Goal: Information Seeking & Learning: Learn about a topic

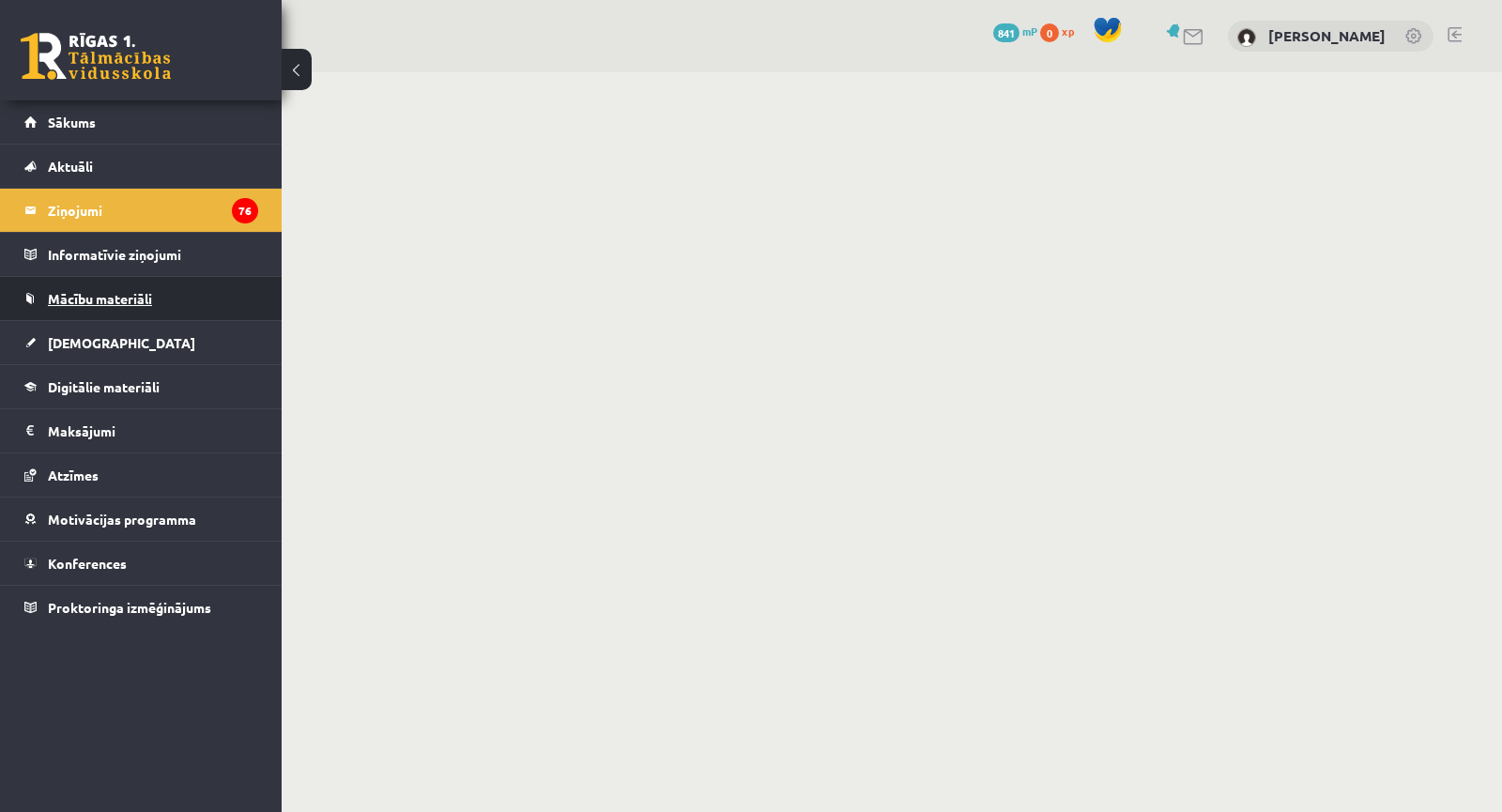
click at [94, 286] on link "Mācību materiāli" at bounding box center [141, 298] width 233 height 43
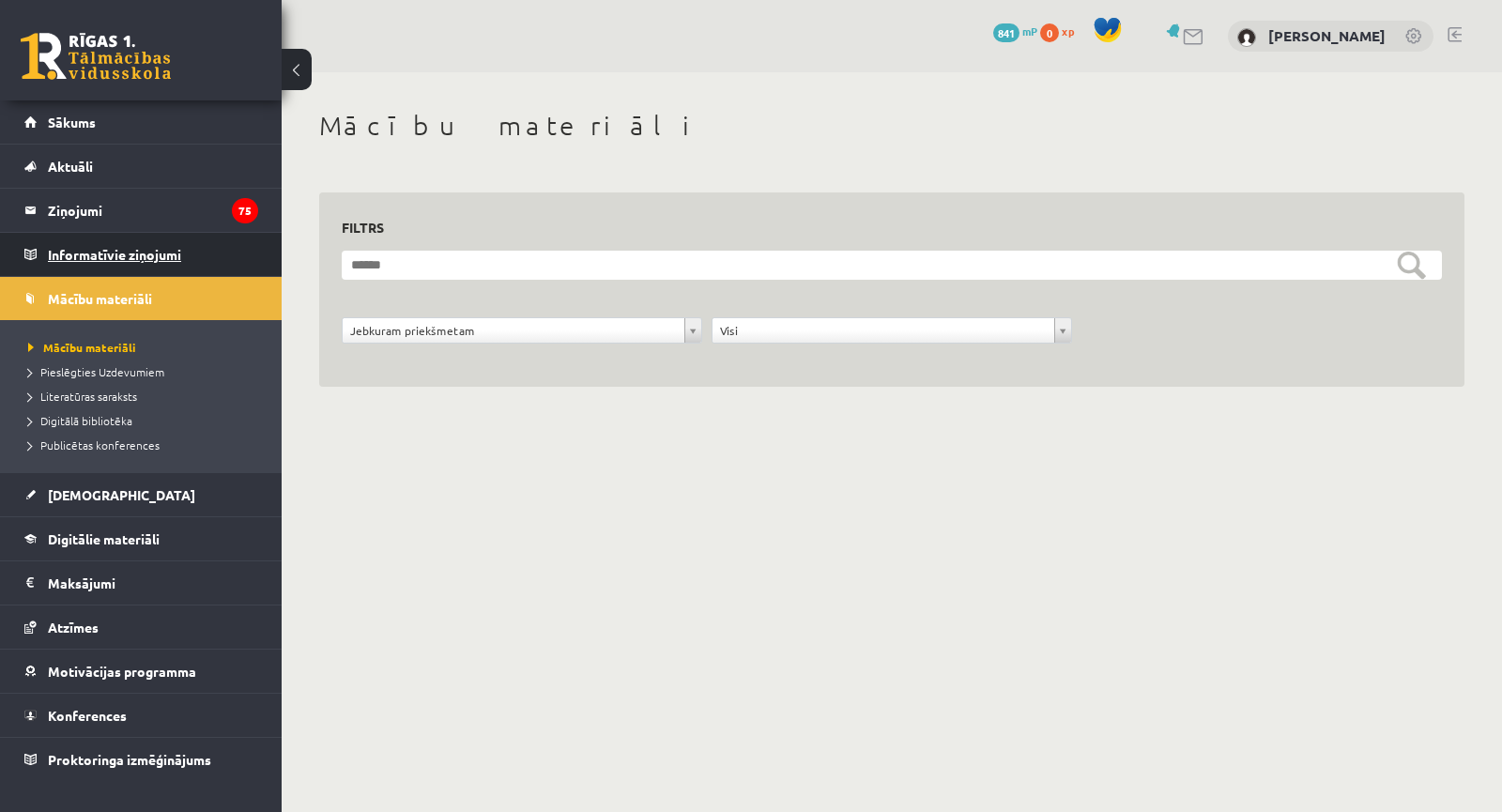
click at [98, 263] on legend "Informatīvie ziņojumi 0" at bounding box center [153, 254] width 211 height 43
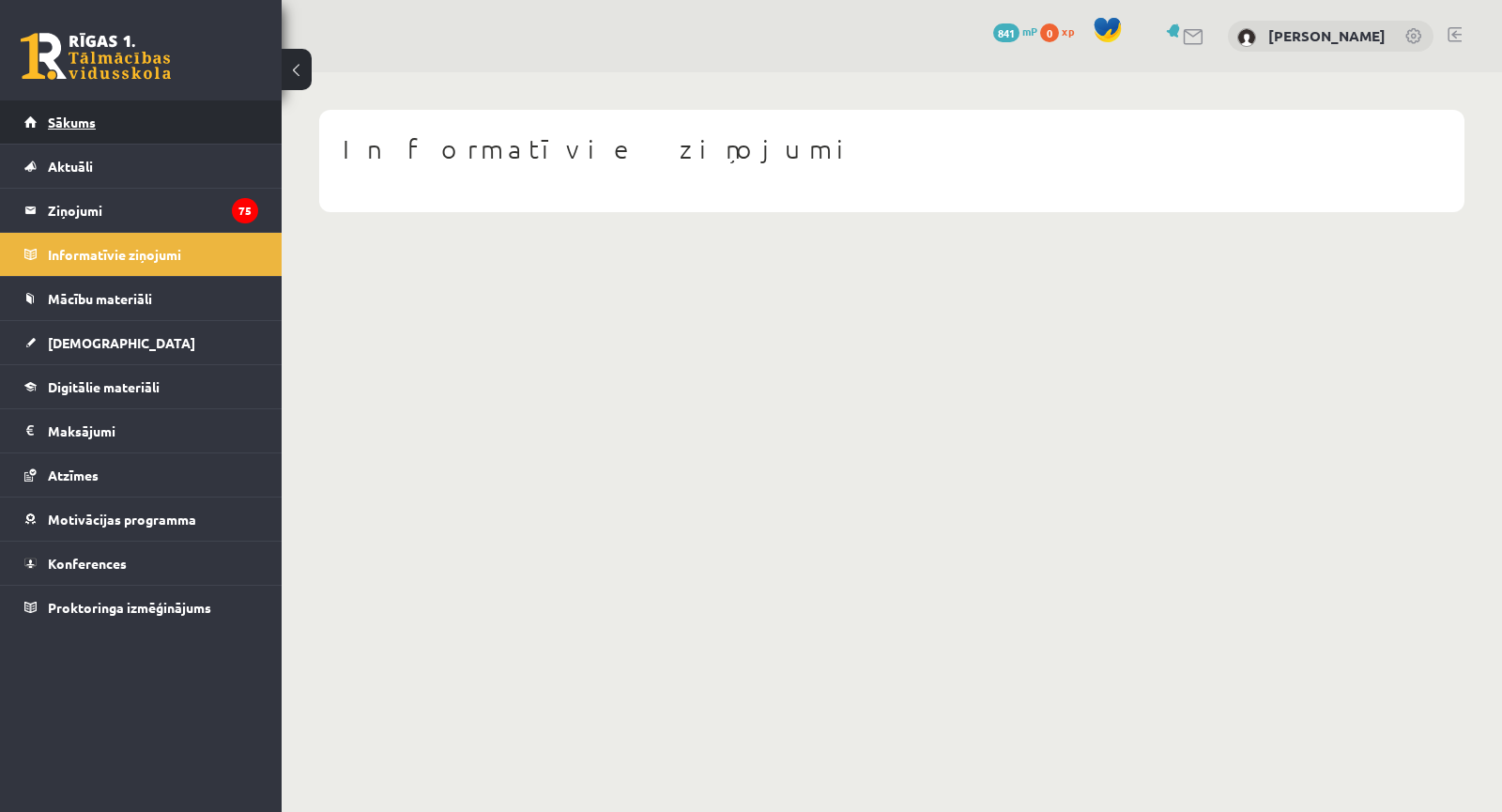
click at [95, 135] on link "Sākums" at bounding box center [141, 122] width 233 height 43
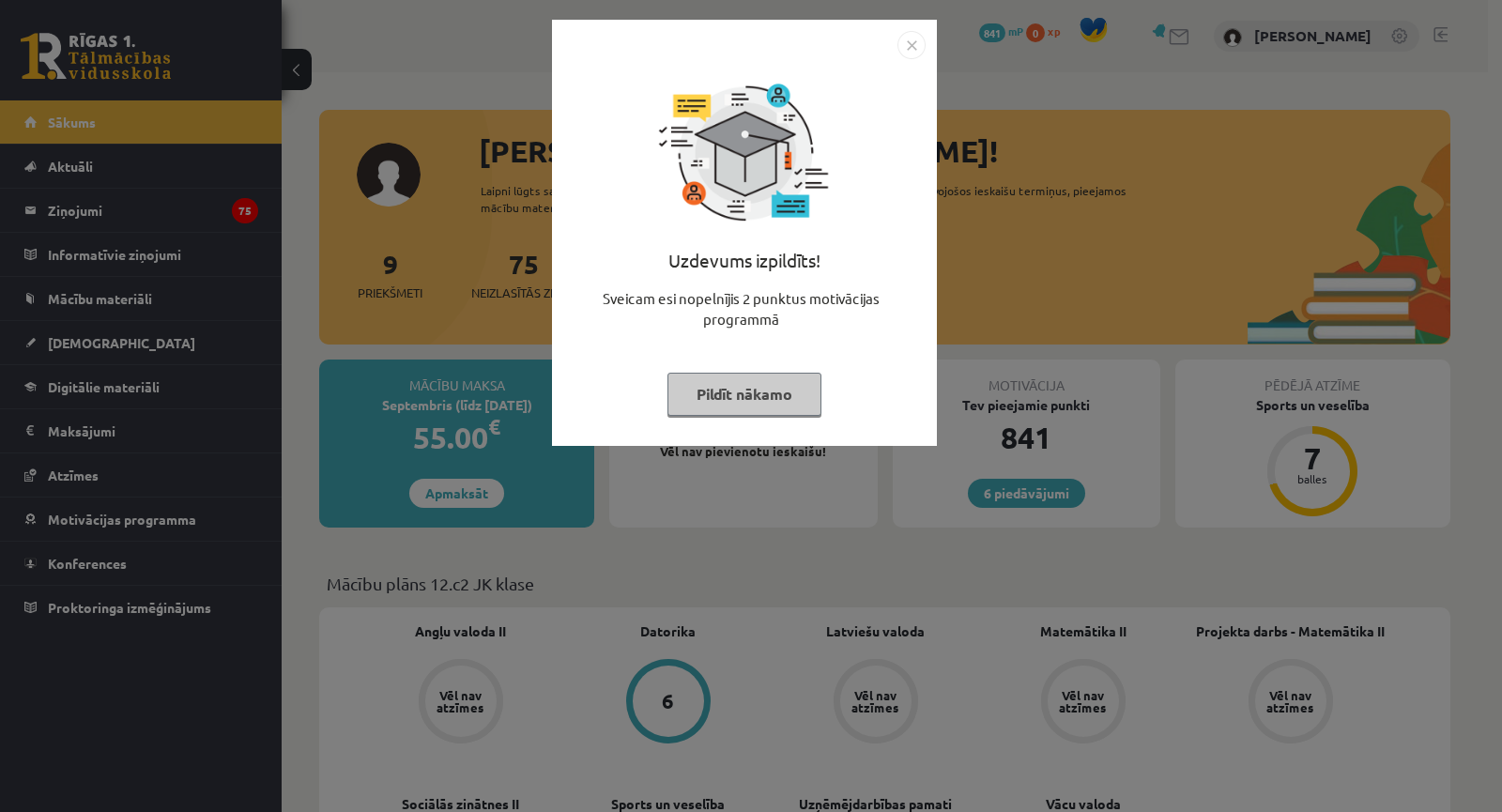
click at [643, 649] on div "Uzdevums izpildīts! Sveicam esi nopelnījis 2 punktus motivācijas programmā Pild…" at bounding box center [751, 406] width 1502 height 812
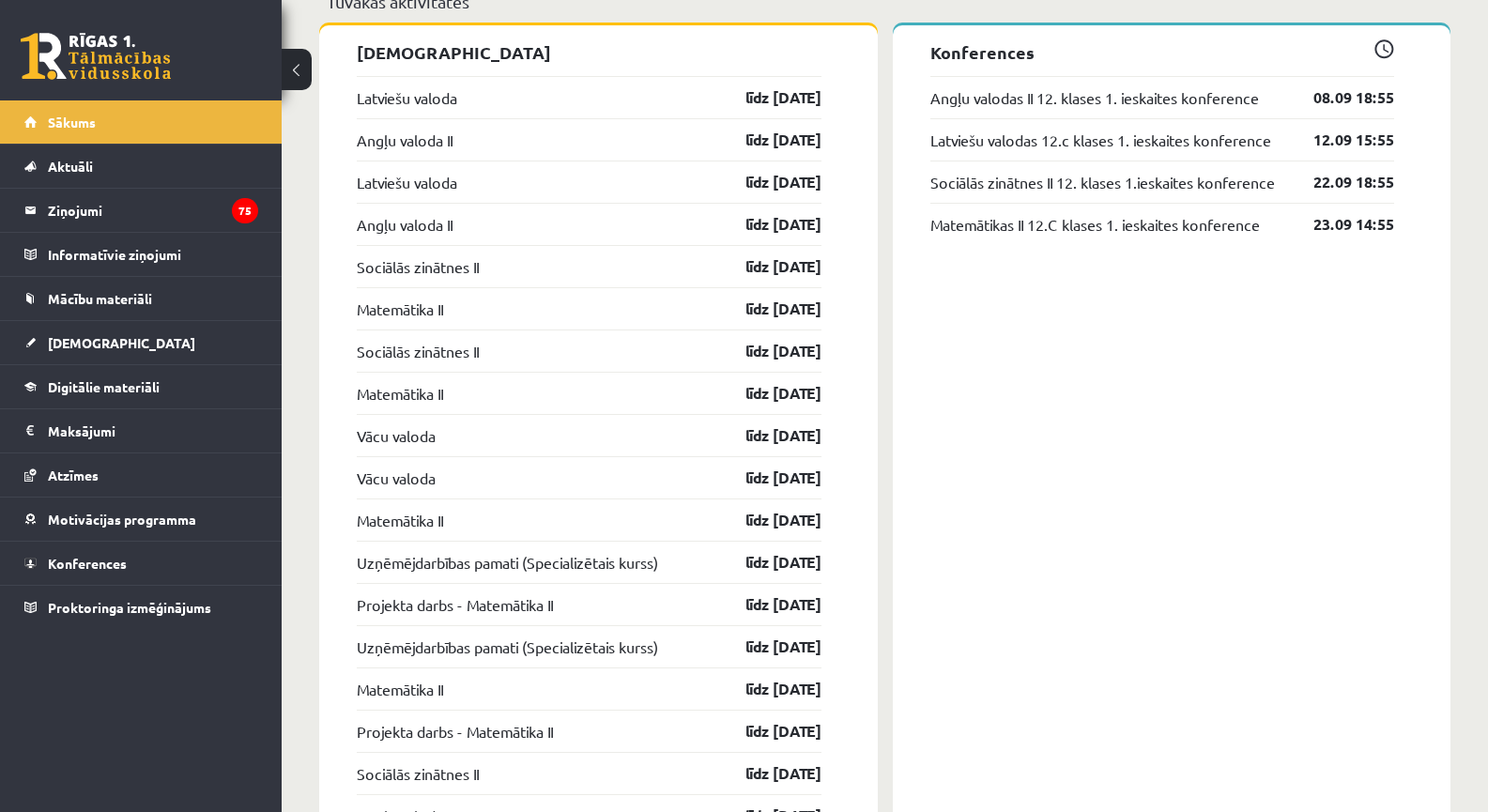
scroll to position [1751, 0]
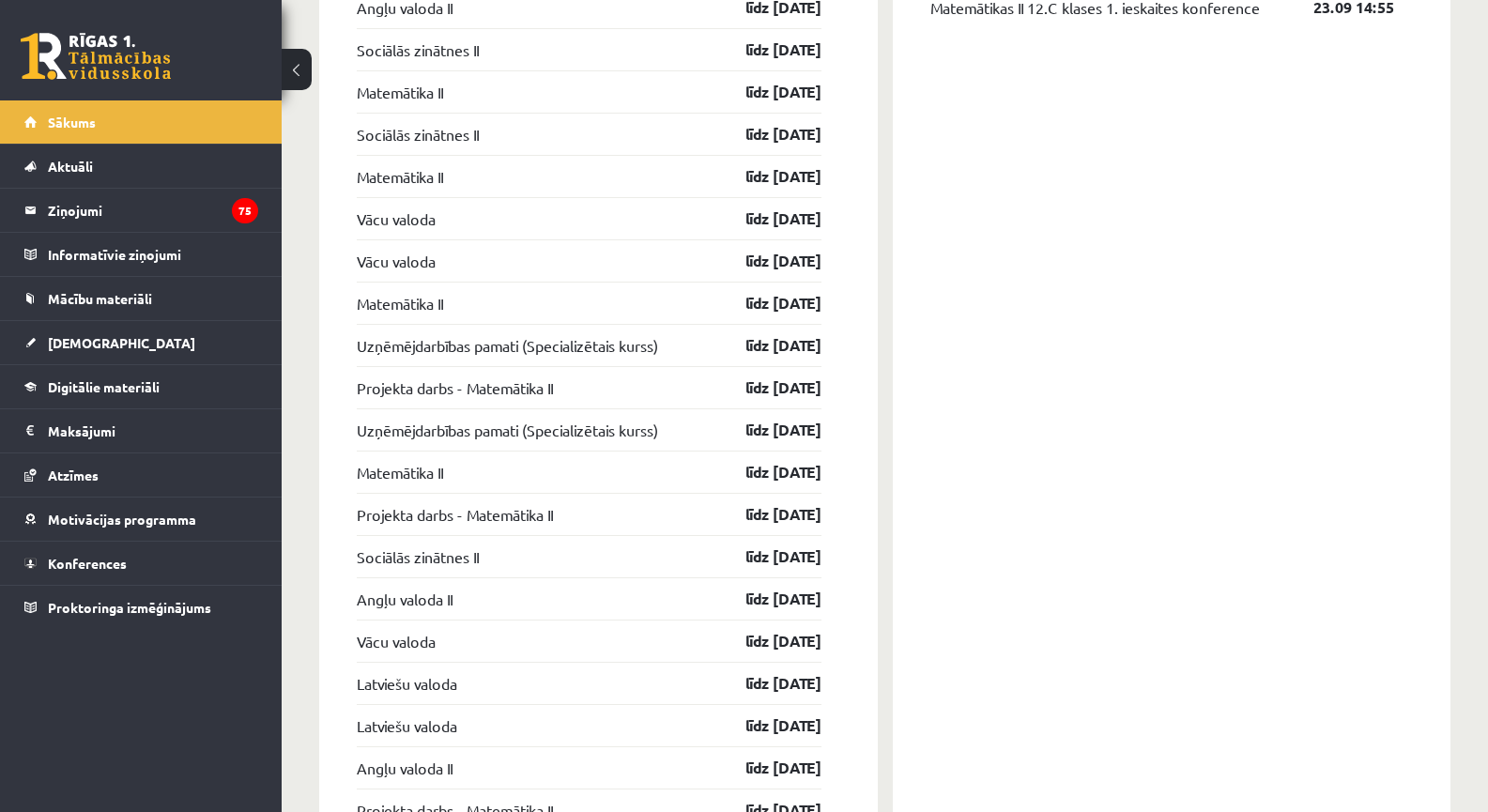
click at [1013, 629] on div "Konferences Angļu valodas II 12. klases 1. ieskaites konference 08.09 18:55 Lat…" at bounding box center [1172, 590] width 558 height 1565
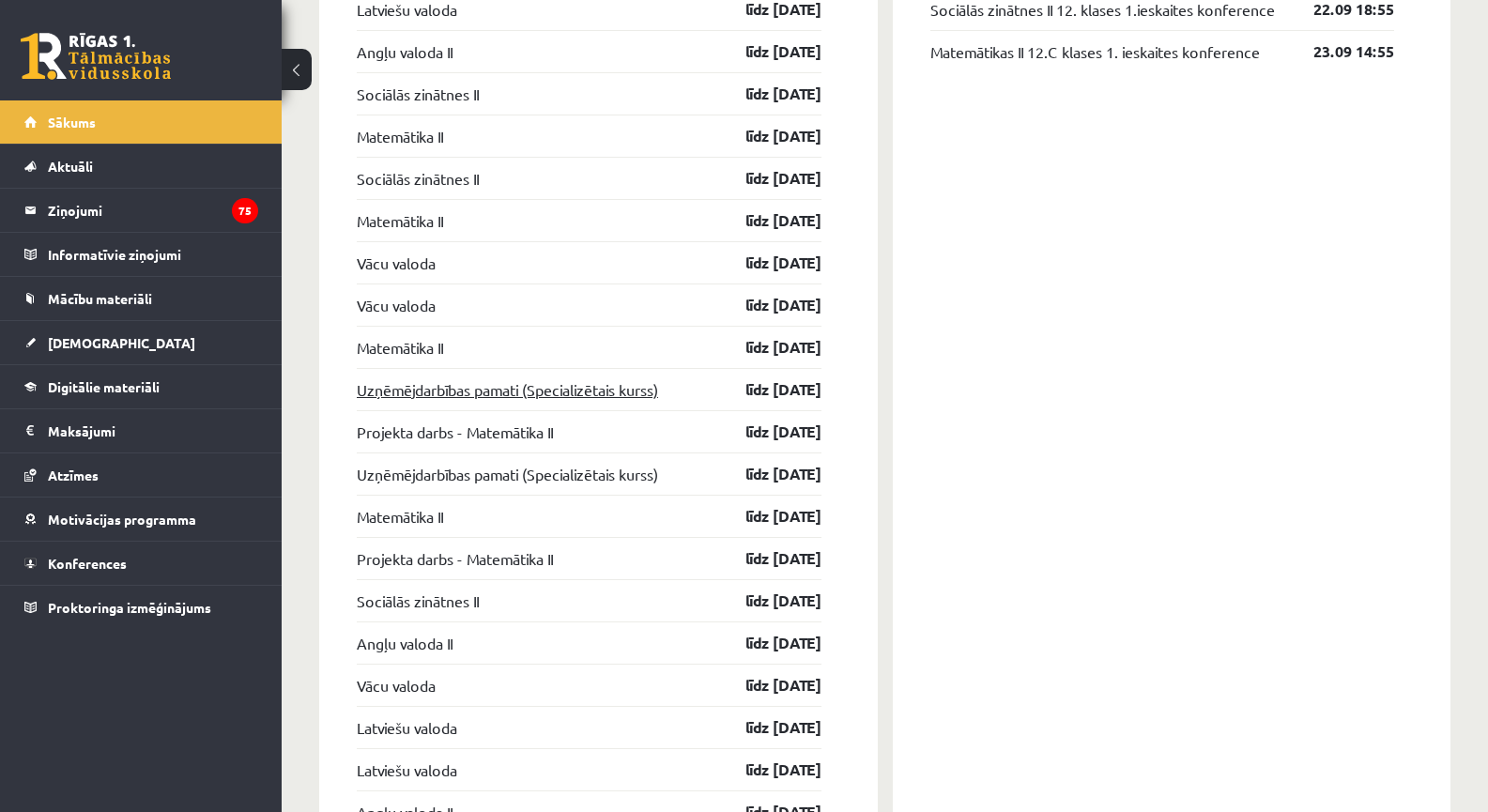
scroll to position [1532, 0]
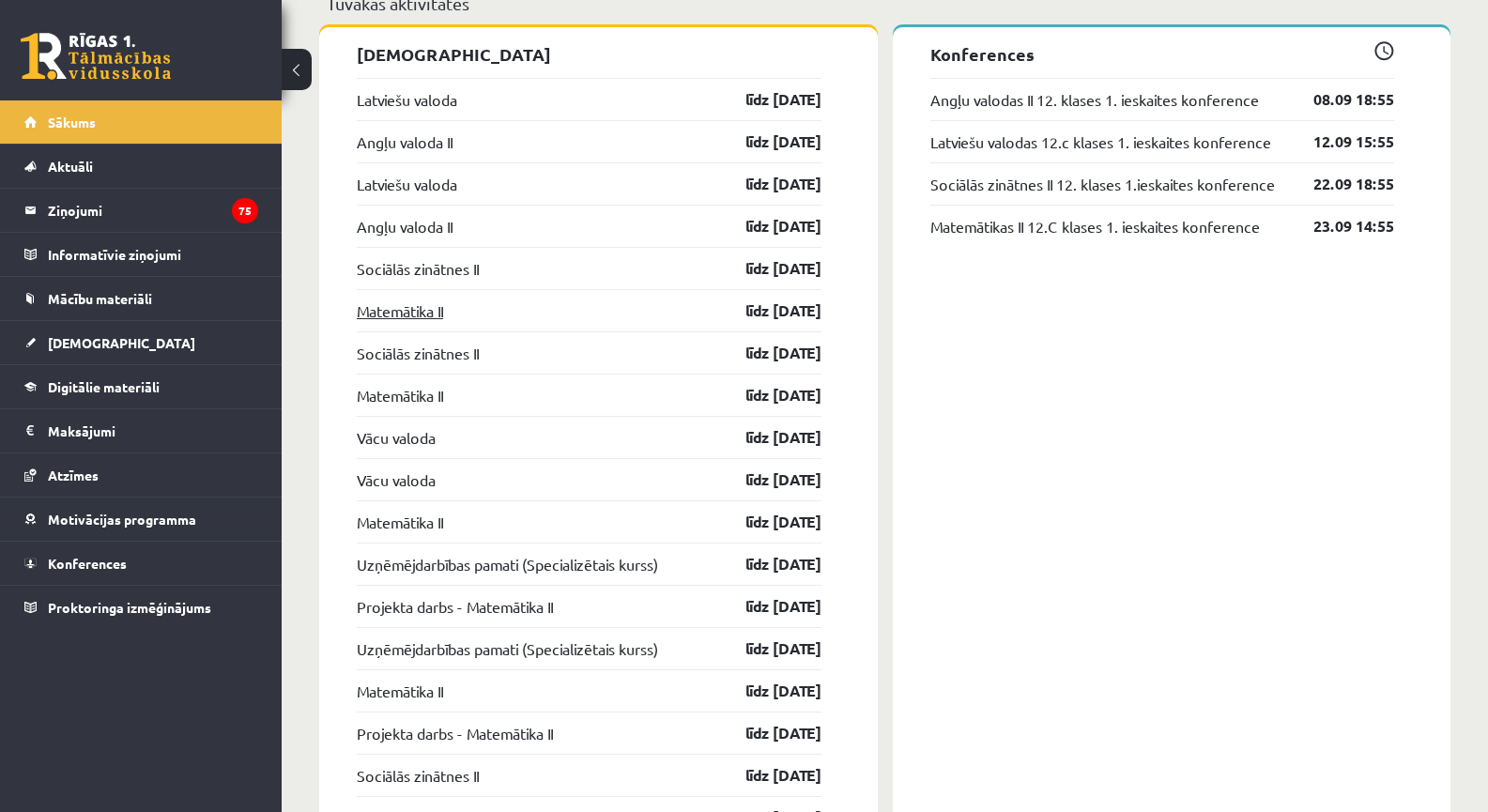
click at [425, 310] on link "Matemātika II" at bounding box center [400, 311] width 86 height 23
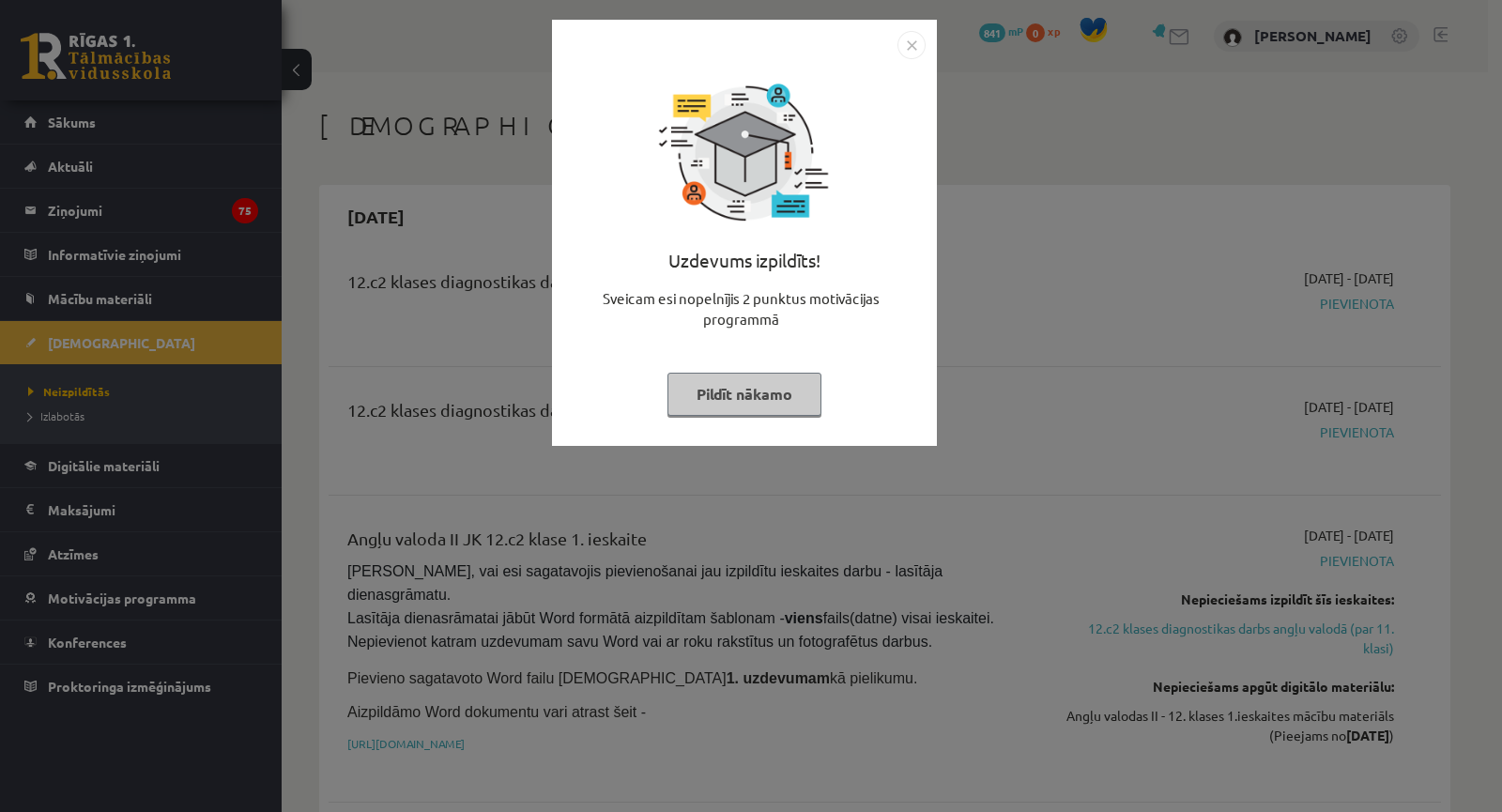
click at [971, 401] on div "Uzdevums izpildīts! Sveicam esi nopelnījis 2 punktus motivācijas programmā Pild…" at bounding box center [751, 406] width 1502 height 812
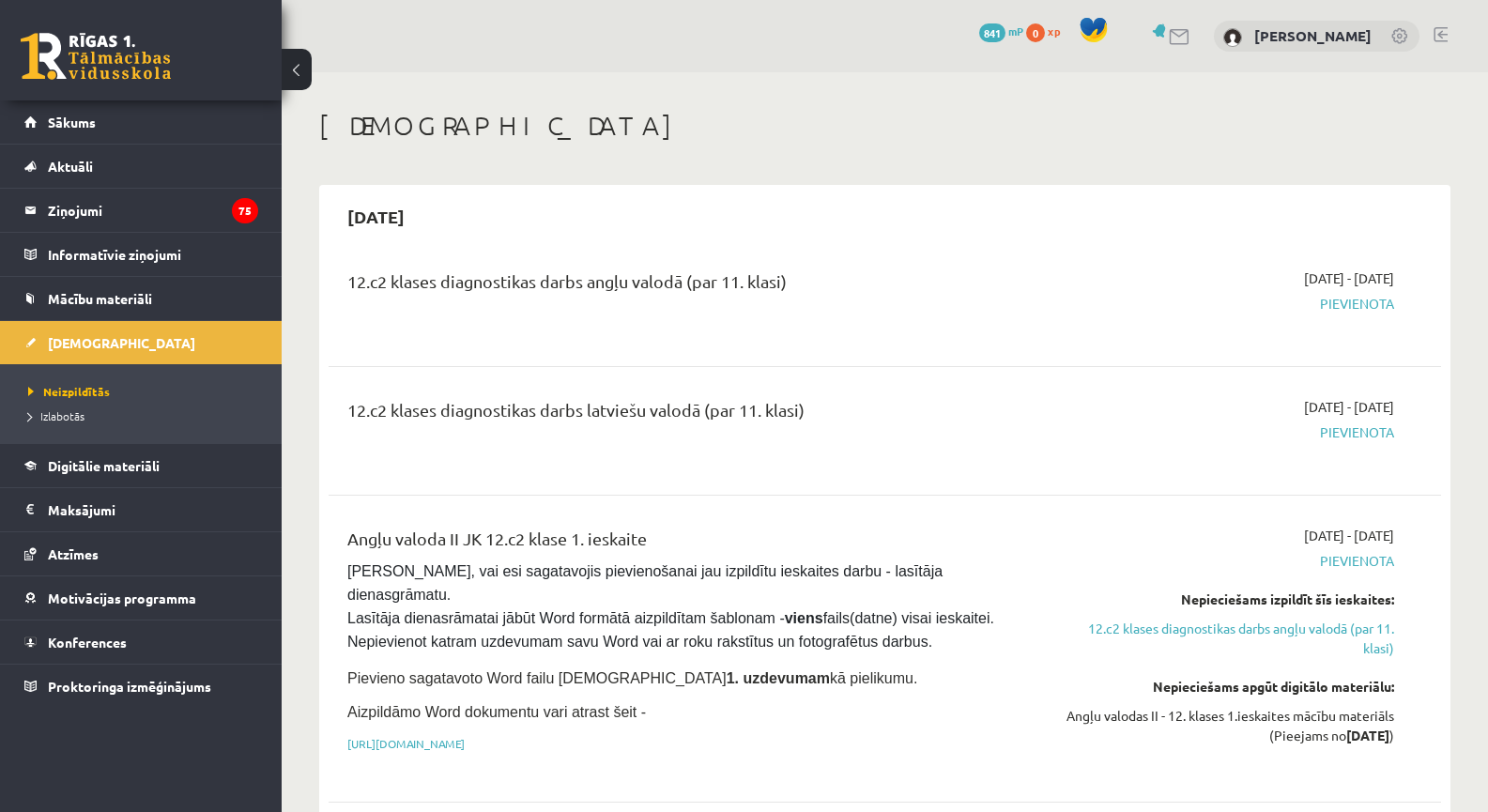
scroll to position [219, 0]
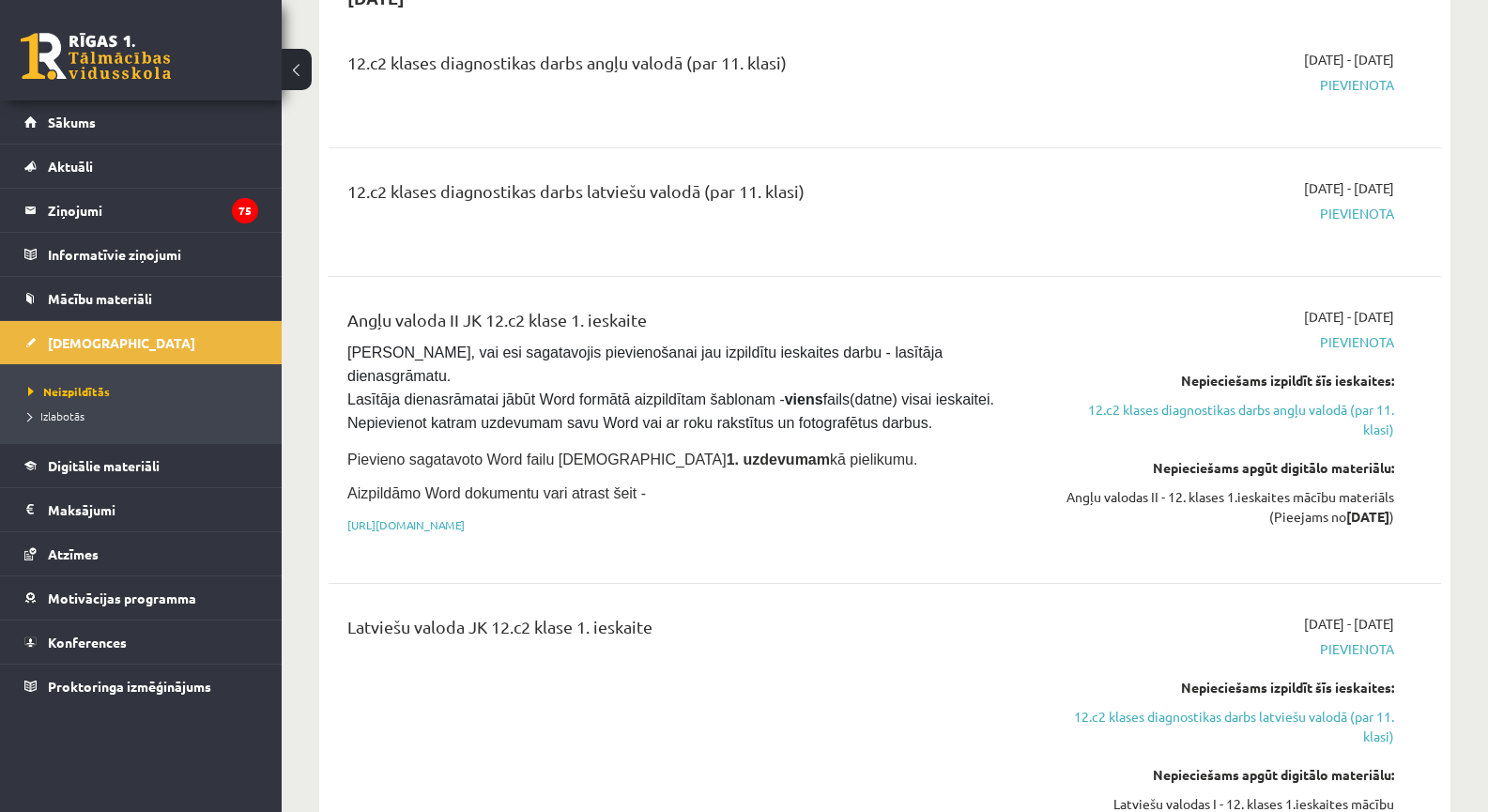
click at [775, 571] on div "Angļu valoda II JK 12.c2 klase 1. ieskaite Pārliecinies, vai esi sagatavojis pi…" at bounding box center [884, 430] width 1112 height 283
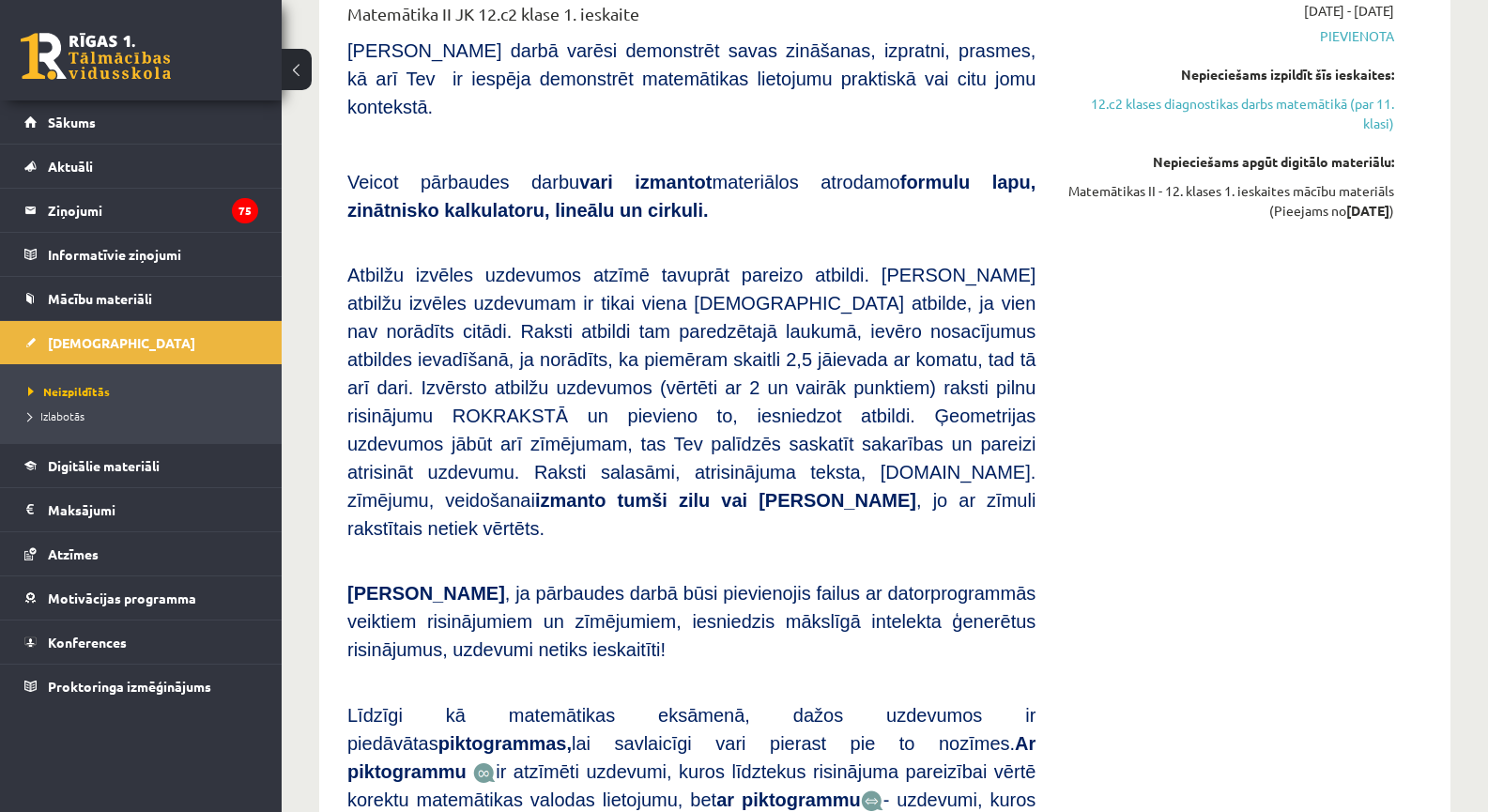
scroll to position [1313, 0]
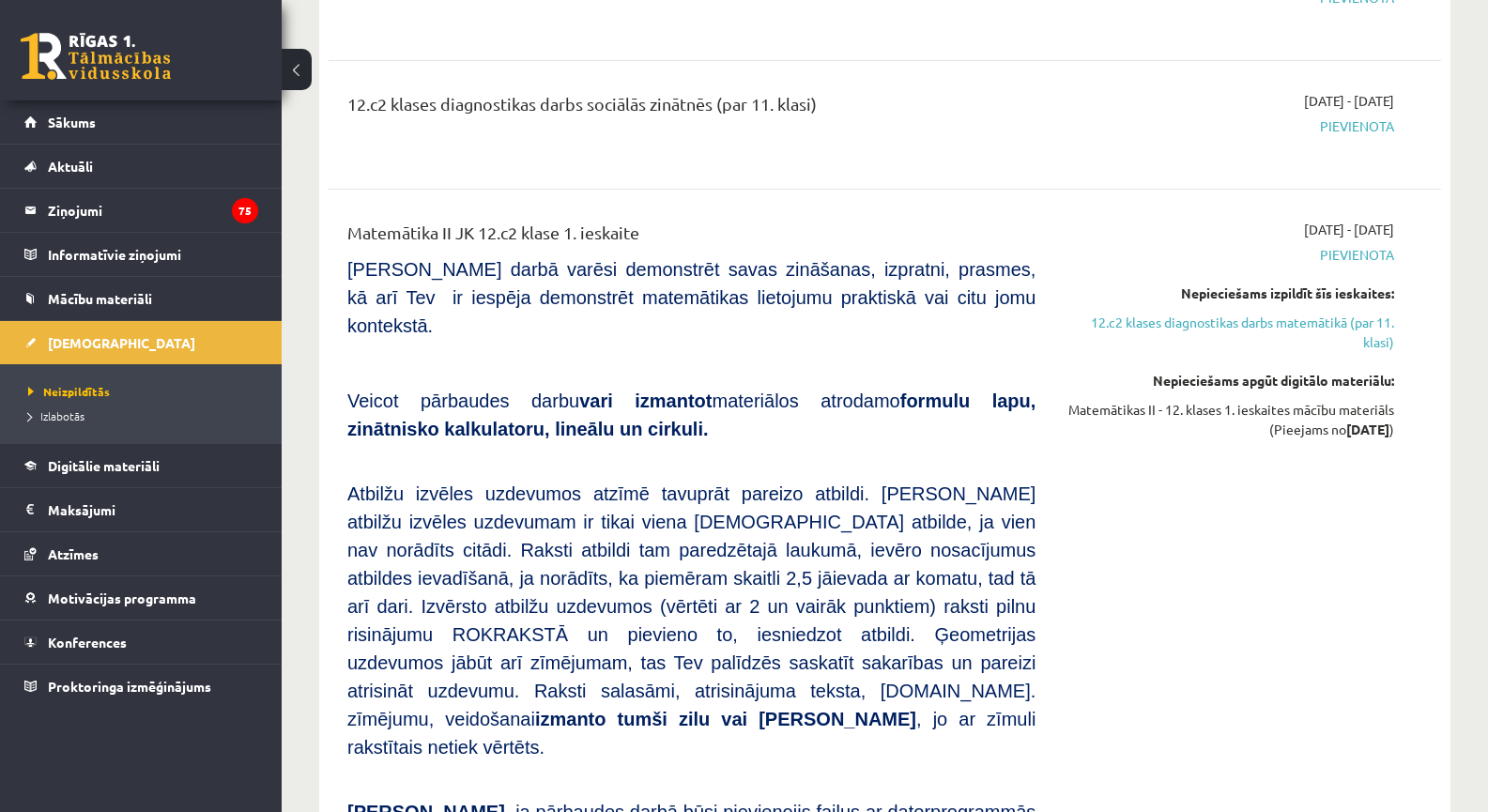
click at [935, 638] on p "Atbilžu izvēles uzdevumos atzīmē tavuprāt pareizo atbildi. Katram atbilžu izvēl…" at bounding box center [692, 619] width 688 height 281
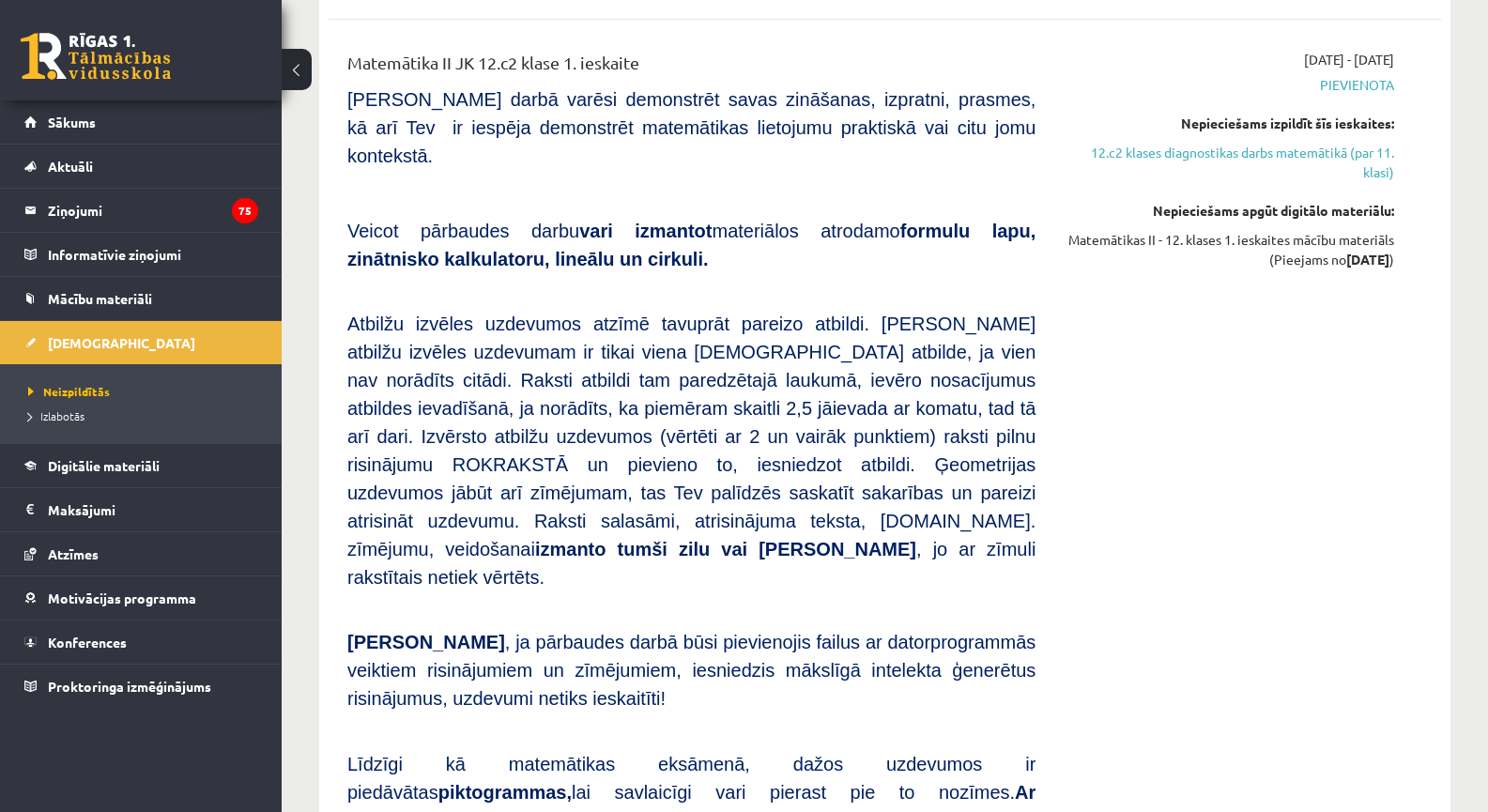
scroll to position [1532, 0]
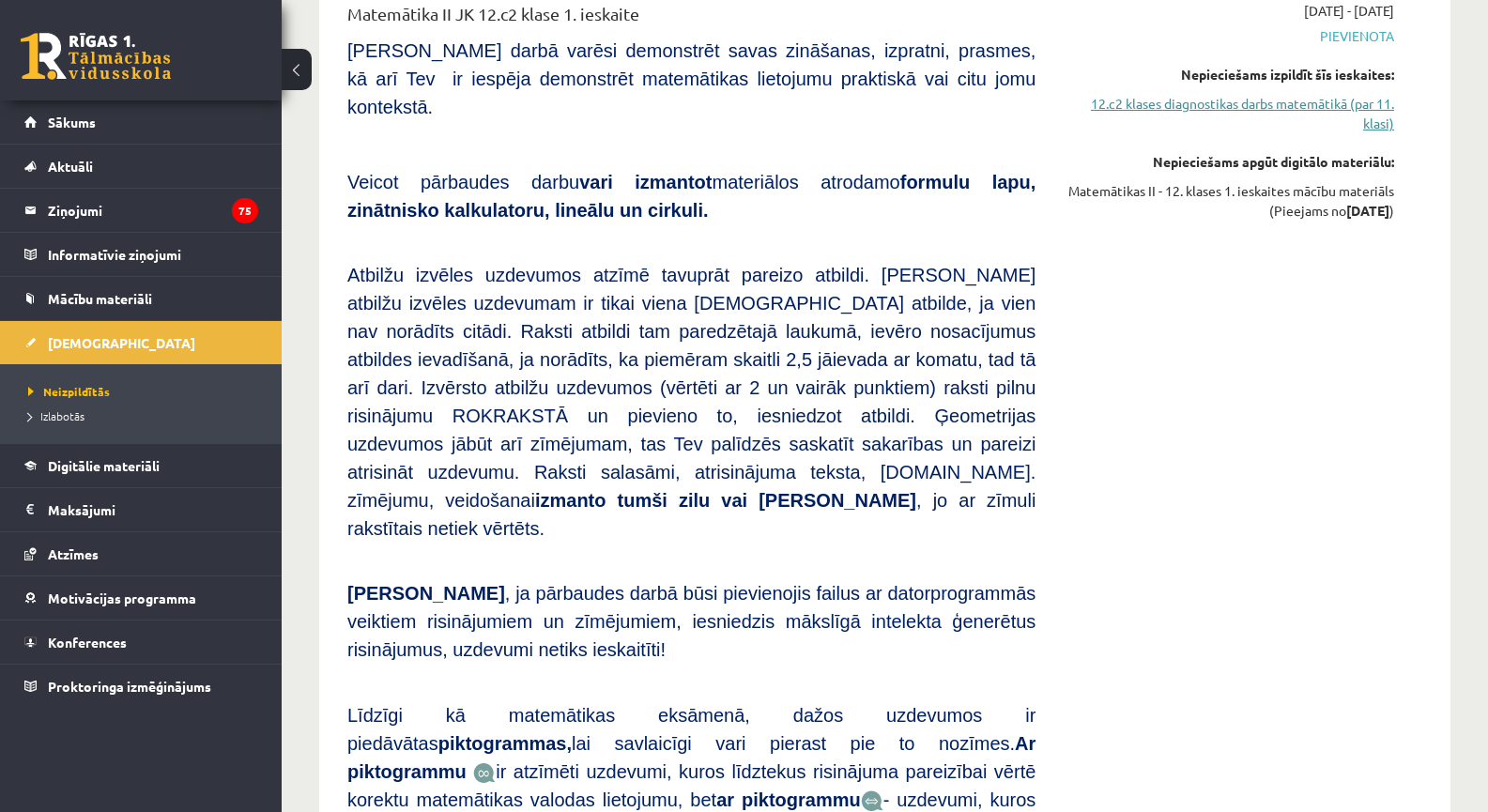
click at [1262, 117] on link "12.c2 klases diagnostikas darbs matemātikā (par 11. klasi)" at bounding box center [1229, 113] width 331 height 40
